Goal: Information Seeking & Learning: Compare options

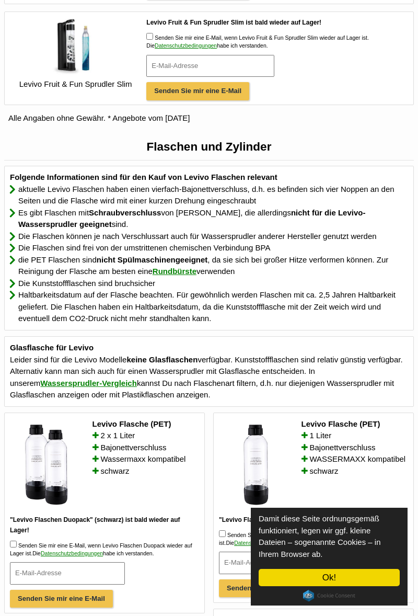
scroll to position [643, 0]
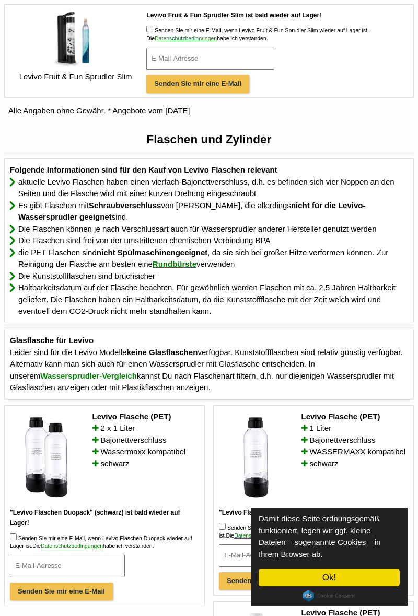
click at [40, 386] on link "Wassersprudler-Vergleich" at bounding box center [88, 375] width 97 height 21
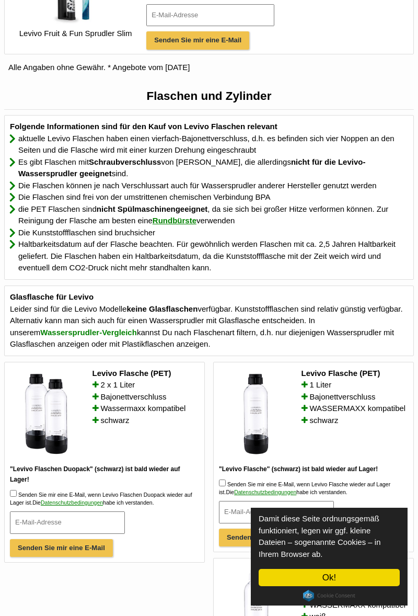
scroll to position [687, 0]
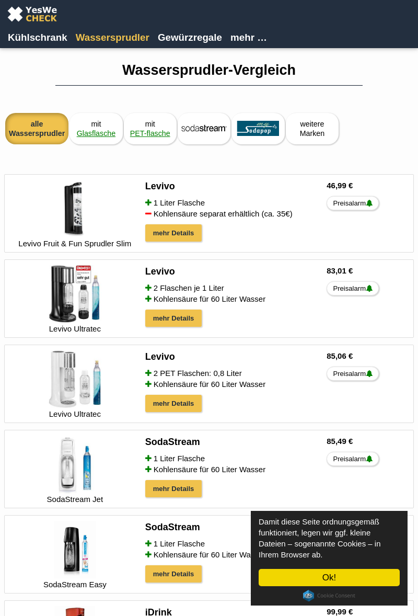
click at [90, 132] on span "Glasflasche" at bounding box center [96, 133] width 39 height 21
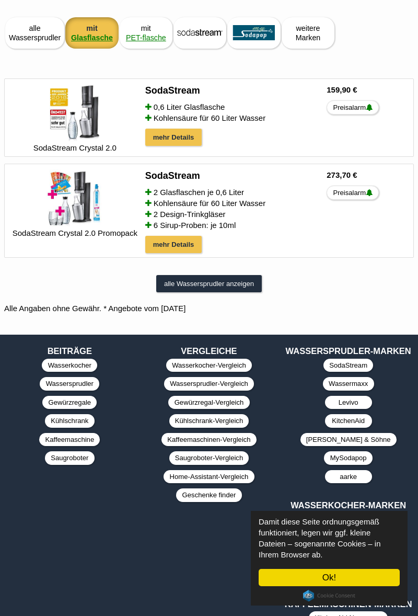
scroll to position [104, 0]
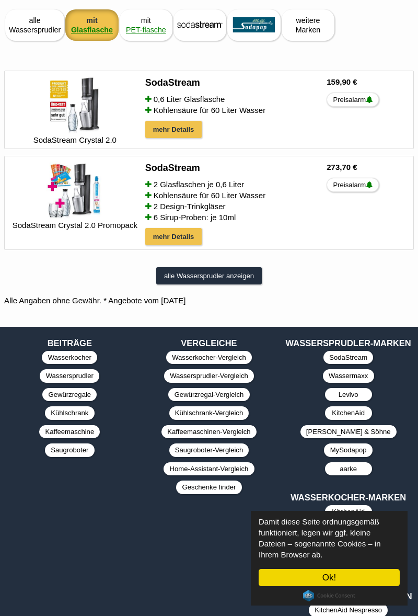
click at [204, 273] on div "alle Wassersprudler anzeigen" at bounding box center [209, 275] width 106 height 17
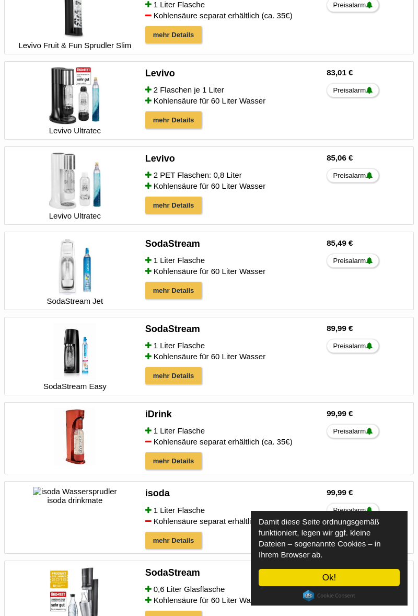
scroll to position [197, 0]
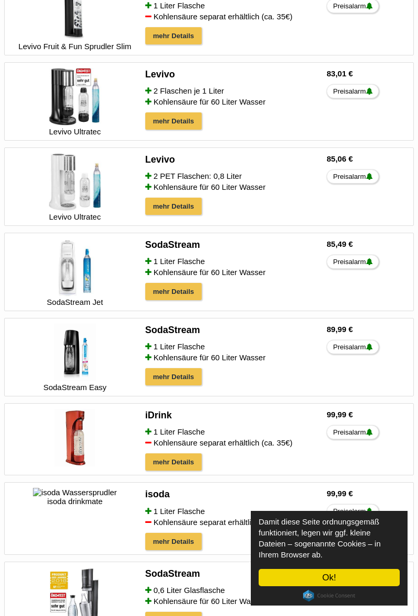
click at [48, 295] on img at bounding box center [75, 267] width 58 height 58
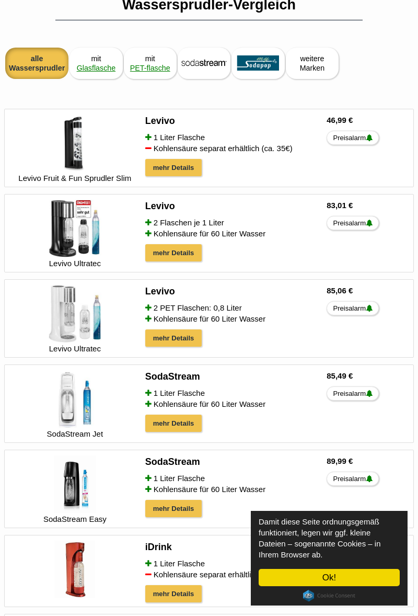
scroll to position [65, 0]
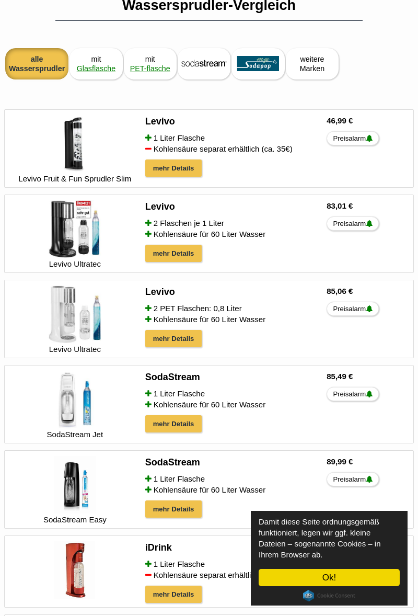
click at [73, 147] on img at bounding box center [75, 144] width 58 height 58
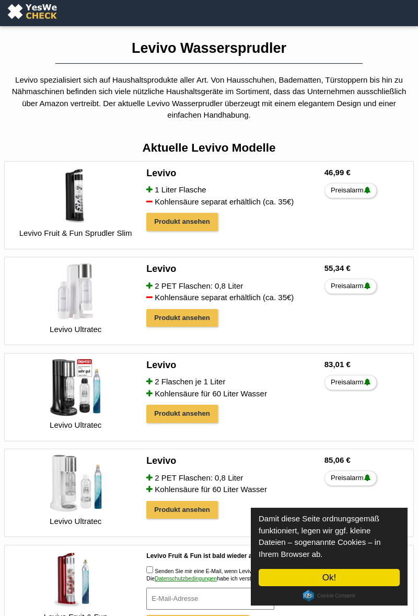
scroll to position [5, 0]
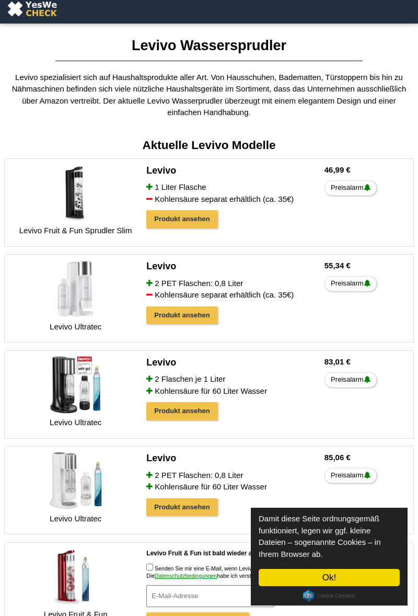
click at [371, 420] on div "Levivo 2 Flaschen je 1 Liter Kohlensäure für 60 Liter Wasser Produkt ansehen 83…" at bounding box center [275, 388] width 267 height 64
click at [71, 206] on img at bounding box center [76, 193] width 58 height 58
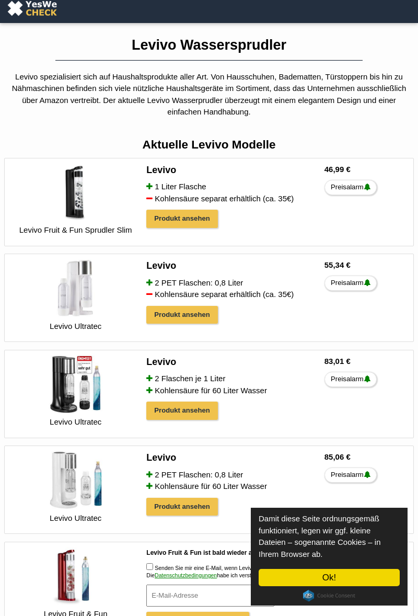
scroll to position [0, 0]
